Goal: Transaction & Acquisition: Download file/media

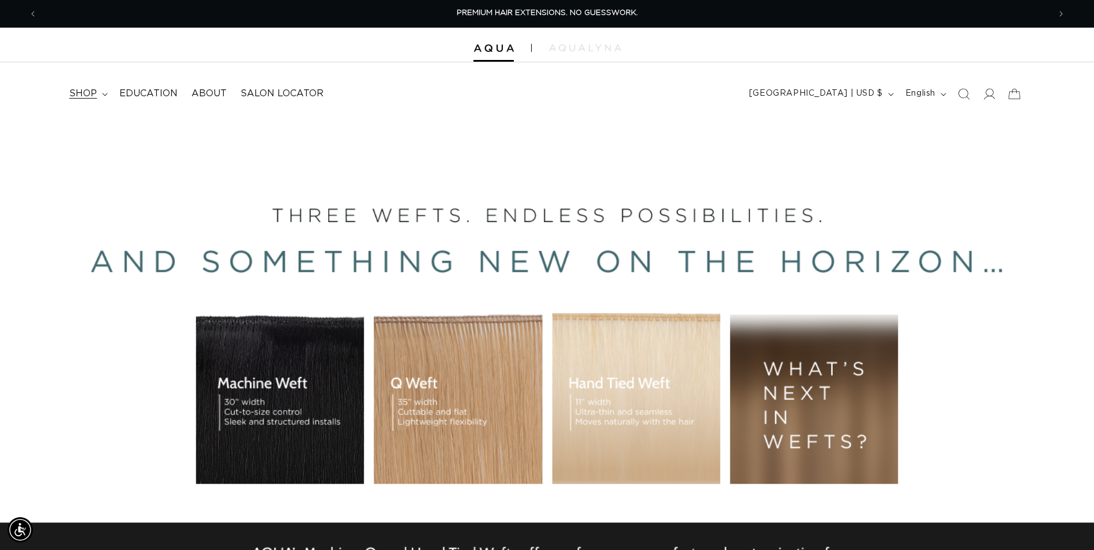
click at [102, 93] on icon at bounding box center [105, 94] width 6 height 3
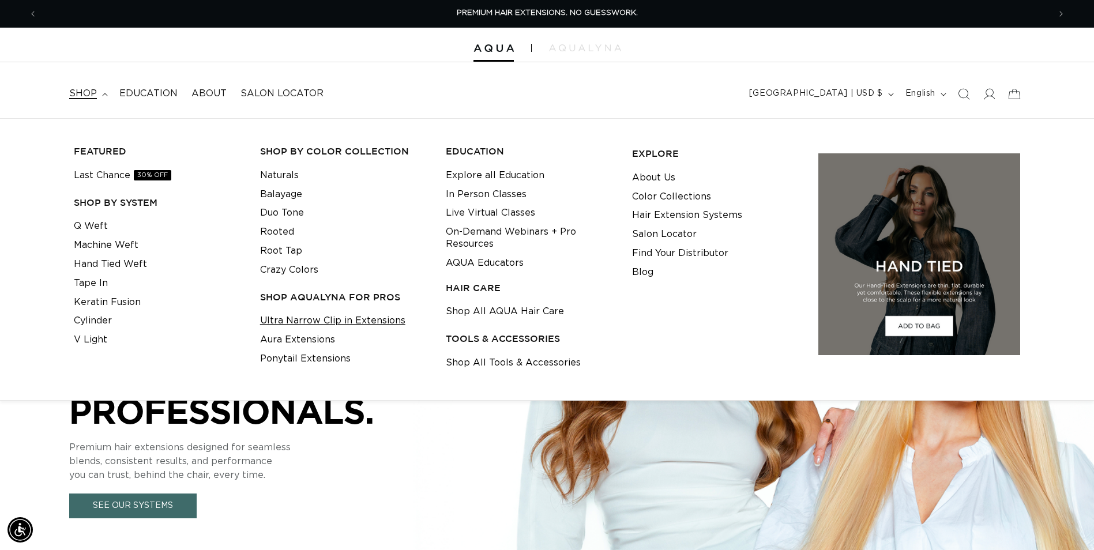
click at [358, 319] on link "Ultra Narrow Clip in Extensions" at bounding box center [332, 320] width 145 height 19
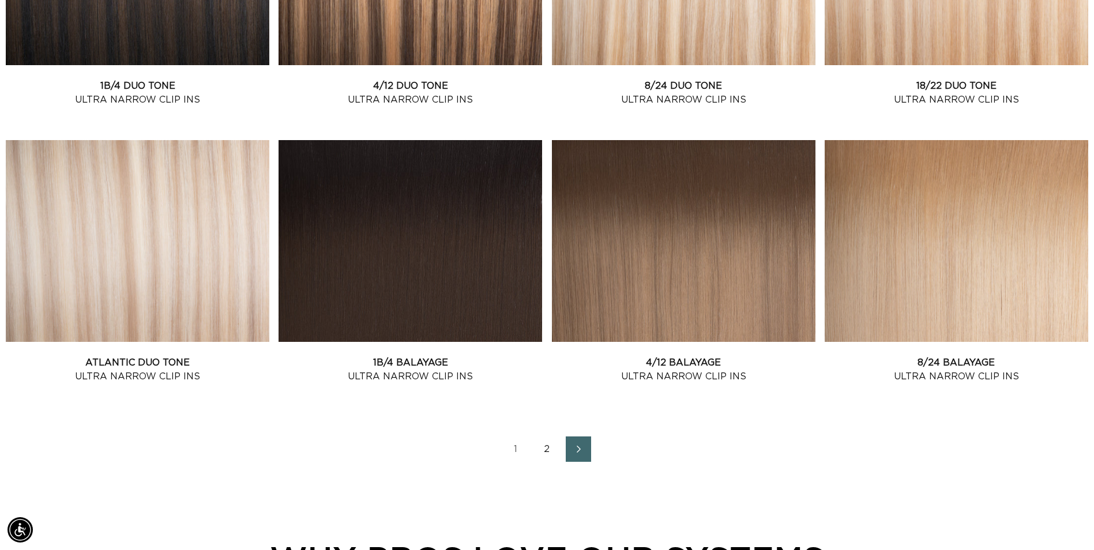
scroll to position [1730, 0]
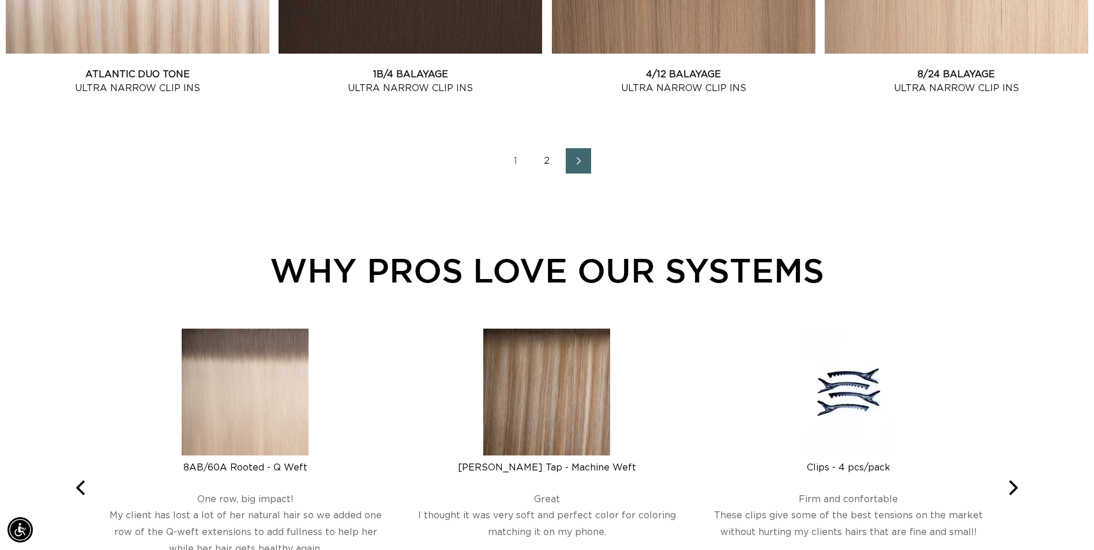
click at [581, 160] on icon "Next page" at bounding box center [578, 161] width 15 height 8
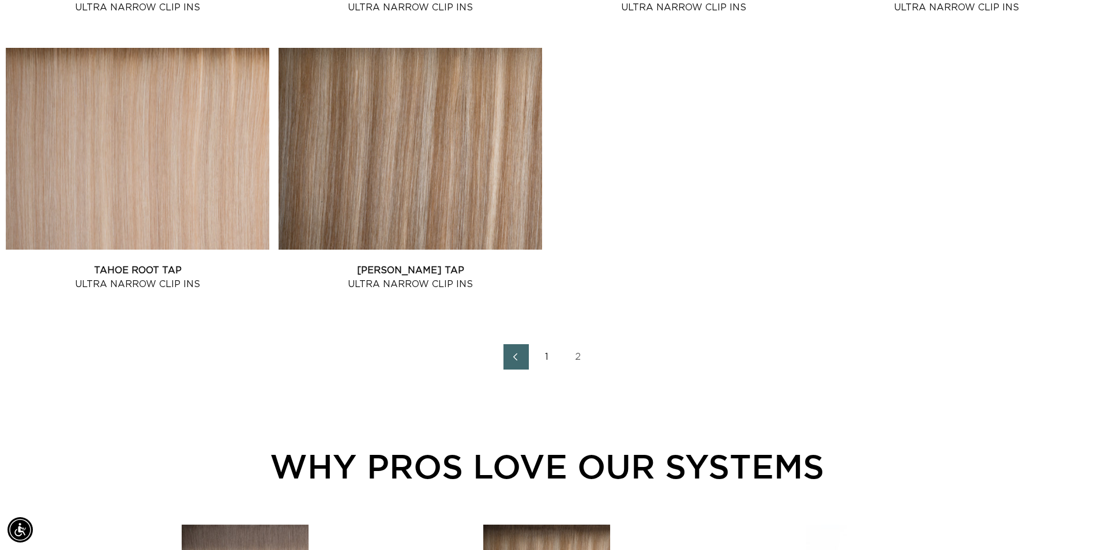
scroll to position [0, 1012]
click at [513, 359] on icon "Previous page" at bounding box center [515, 357] width 15 height 8
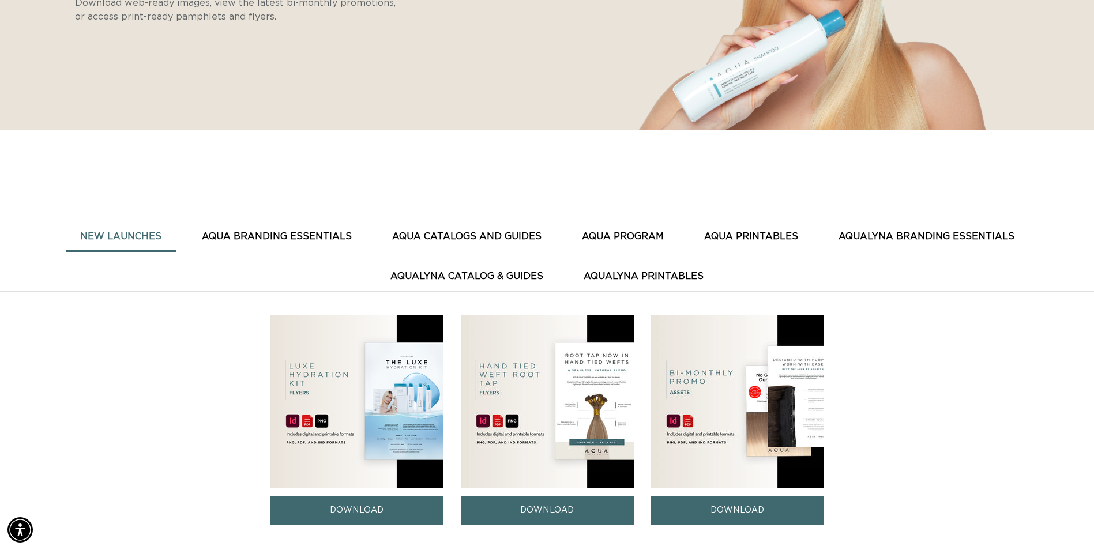
scroll to position [0, 1012]
click at [410, 276] on button "AquaLyna Catalog & Guides" at bounding box center [467, 276] width 182 height 28
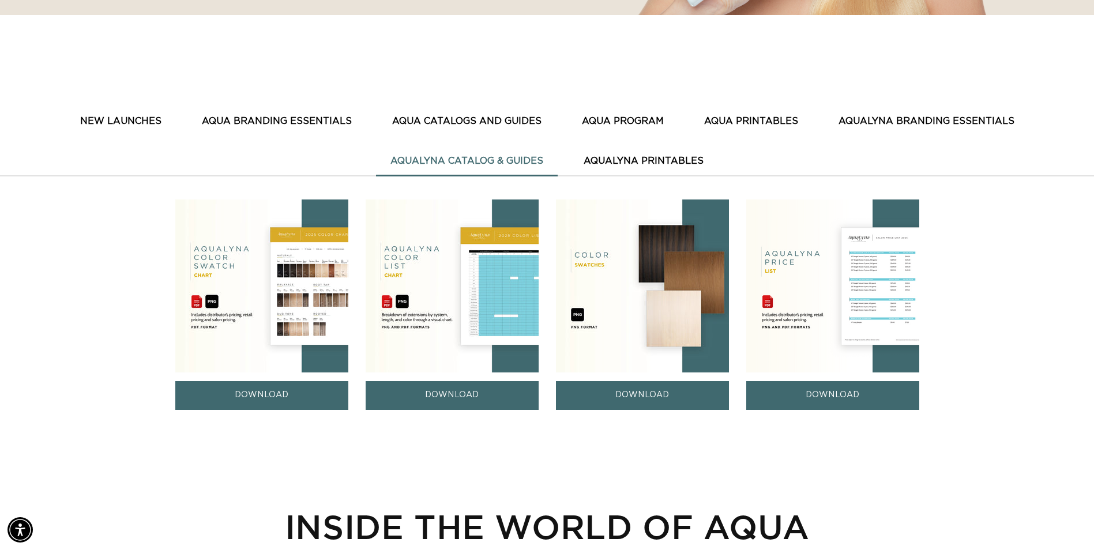
click at [311, 260] on img at bounding box center [261, 285] width 173 height 173
click at [484, 124] on button "AQUA CATALOGS AND GUIDES" at bounding box center [467, 121] width 178 height 28
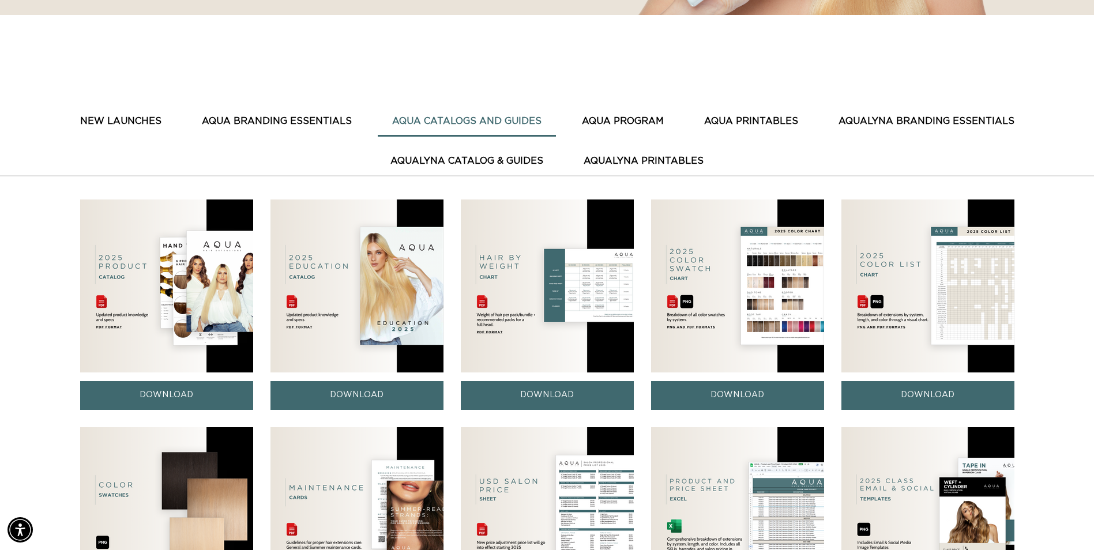
scroll to position [346, 0]
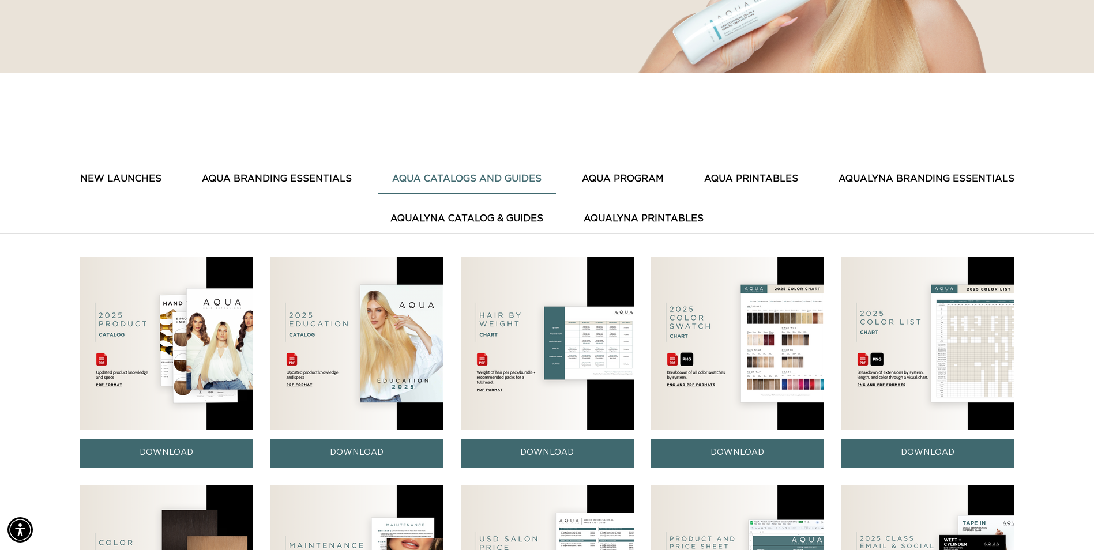
click at [427, 217] on button "AquaLyna Catalog & Guides" at bounding box center [467, 219] width 182 height 28
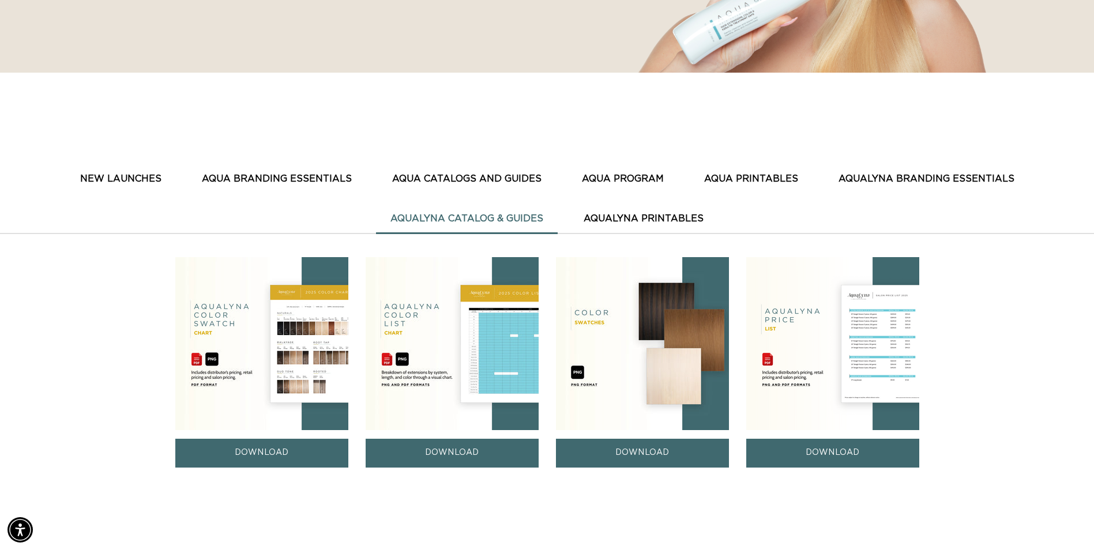
scroll to position [0, 0]
click at [274, 453] on link "DOWNLOAD" at bounding box center [261, 453] width 173 height 28
